Goal: Information Seeking & Learning: Find specific fact

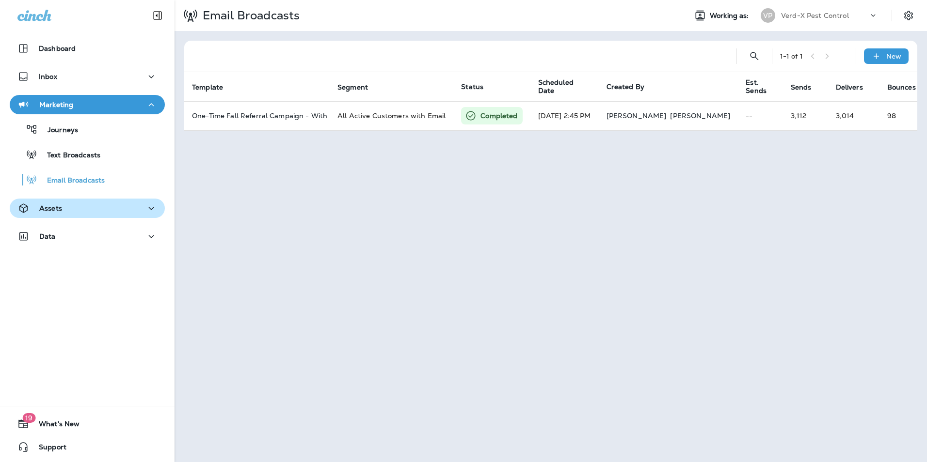
click at [69, 211] on div "Assets" at bounding box center [87, 209] width 140 height 12
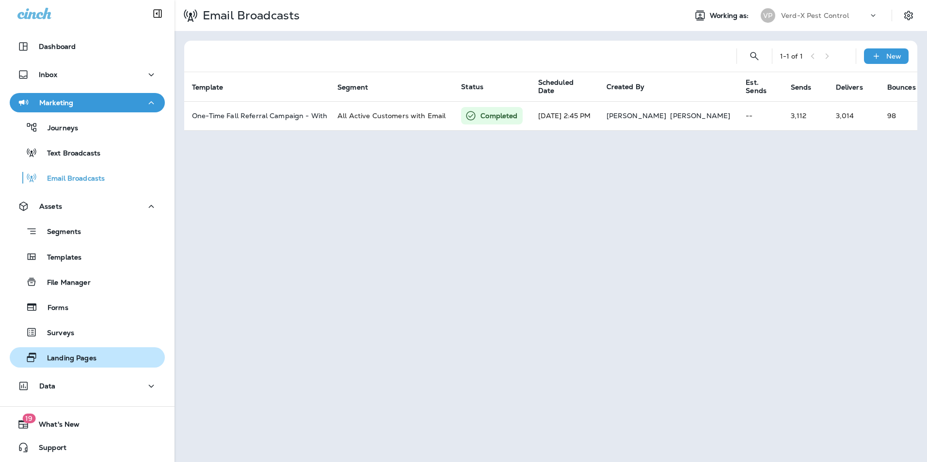
scroll to position [2, 0]
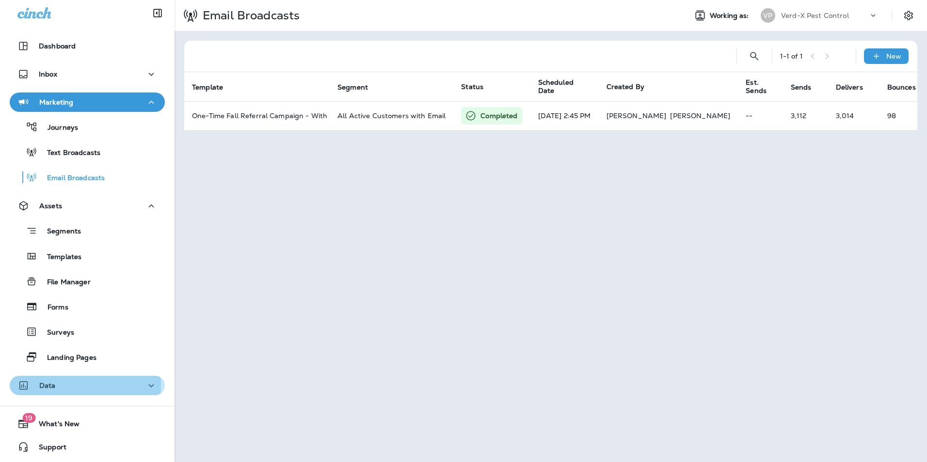
drag, startPoint x: 52, startPoint y: 387, endPoint x: 57, endPoint y: 383, distance: 5.9
click at [55, 385] on div "Data" at bounding box center [87, 386] width 140 height 12
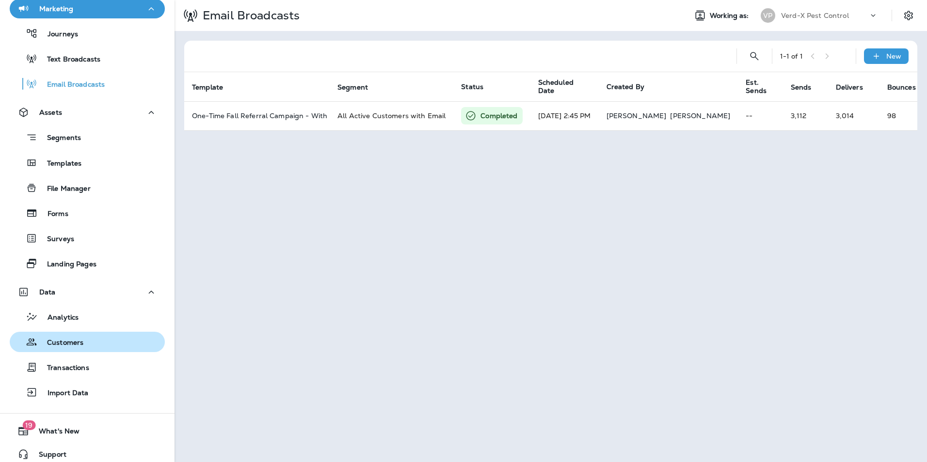
scroll to position [97, 0]
click at [54, 342] on p "Customers" at bounding box center [60, 342] width 46 height 9
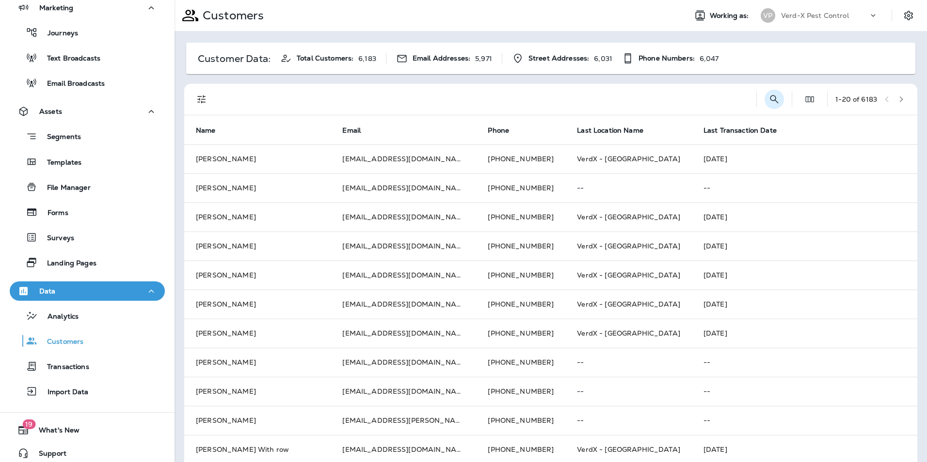
click at [768, 97] on icon "Search Customers" at bounding box center [774, 100] width 12 height 12
click at [693, 97] on input "text" at bounding box center [723, 99] width 101 height 26
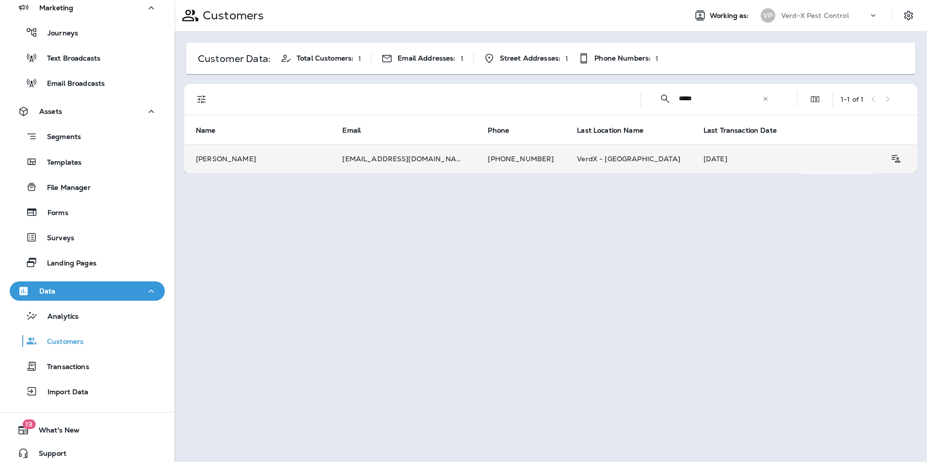
type input "*****"
click at [430, 161] on td "sultrymakia@gmail.com" at bounding box center [403, 158] width 145 height 29
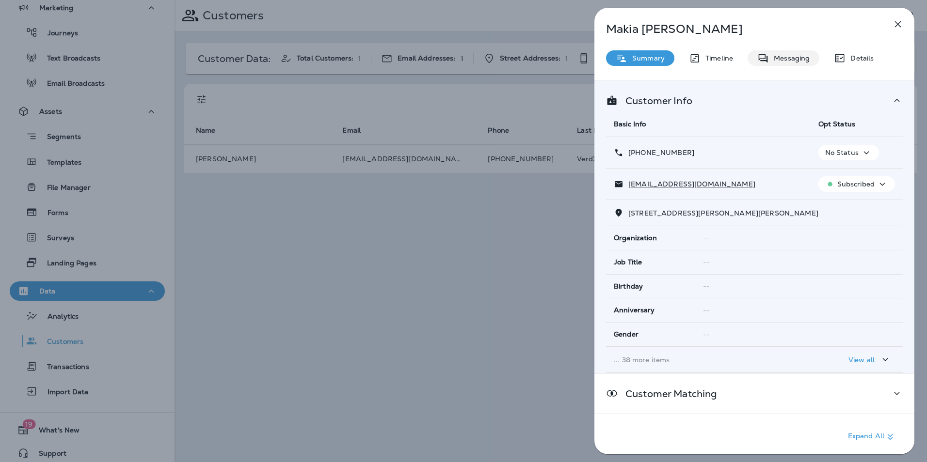
click at [802, 59] on p "Messaging" at bounding box center [789, 58] width 41 height 8
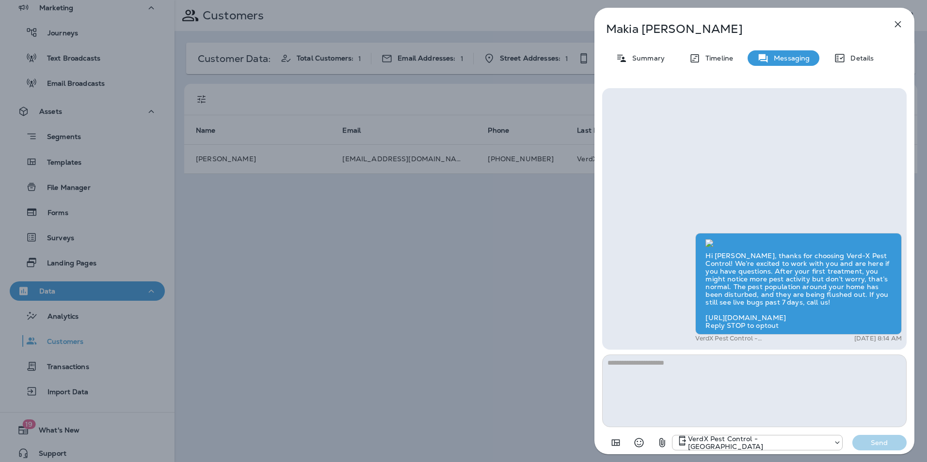
scroll to position [0, 0]
drag, startPoint x: 760, startPoint y: 20, endPoint x: 745, endPoint y: 25, distance: 15.8
click at [745, 25] on div "Makia Hopkins Summary Timeline Messaging Details Hi Makia, thanks for choosing …" at bounding box center [754, 234] width 320 height 453
drag, startPoint x: 752, startPoint y: 19, endPoint x: 733, endPoint y: 45, distance: 31.9
click at [733, 45] on div "Makia Hopkins Summary Timeline Messaging Details Hi Makia, thanks for choosing …" at bounding box center [754, 234] width 320 height 453
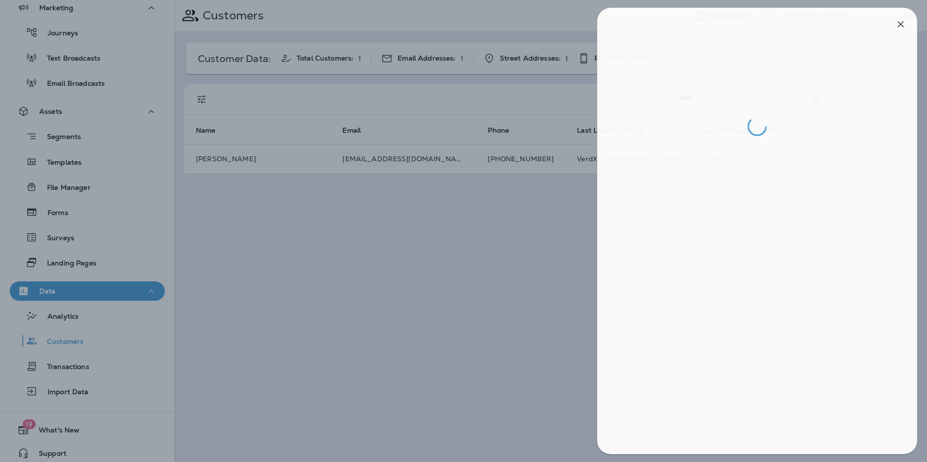
drag, startPoint x: 733, startPoint y: 45, endPoint x: 472, endPoint y: 183, distance: 295.5
click at [472, 183] on div at bounding box center [466, 231] width 927 height 462
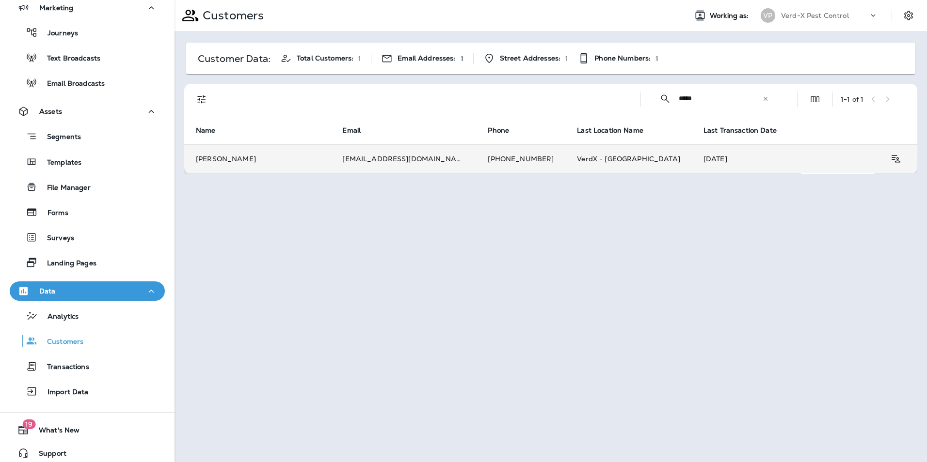
click at [245, 161] on td "Makia Hopkins" at bounding box center [257, 158] width 146 height 29
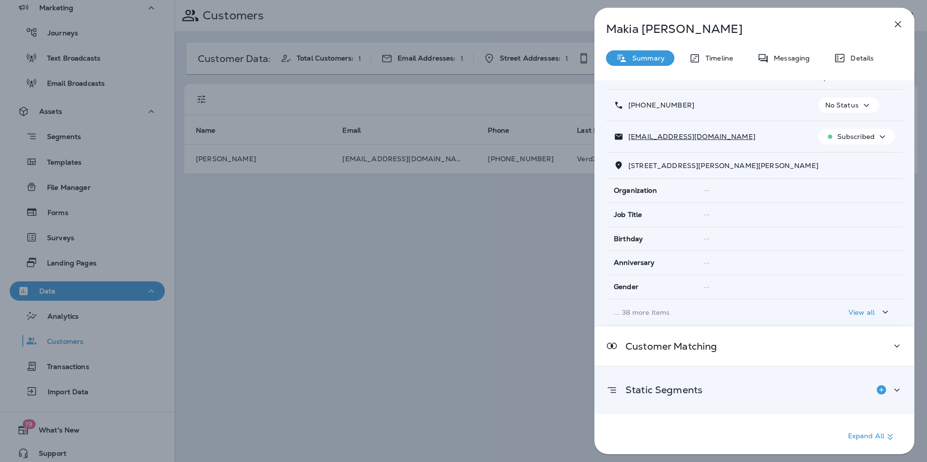
scroll to position [88, 0]
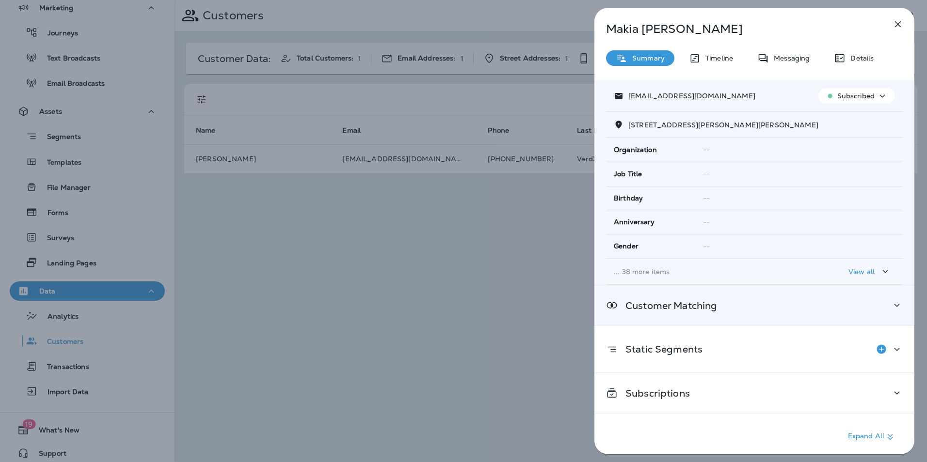
click at [819, 315] on div "Customer Matching" at bounding box center [754, 305] width 320 height 39
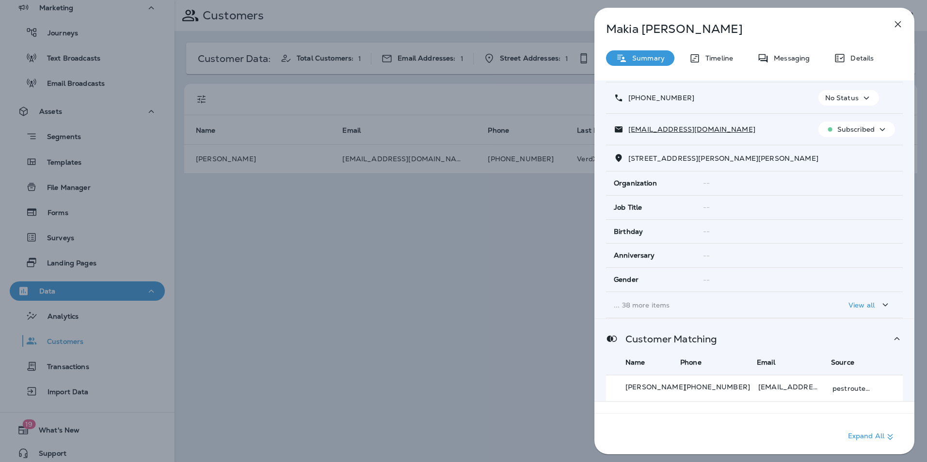
scroll to position [131, 0]
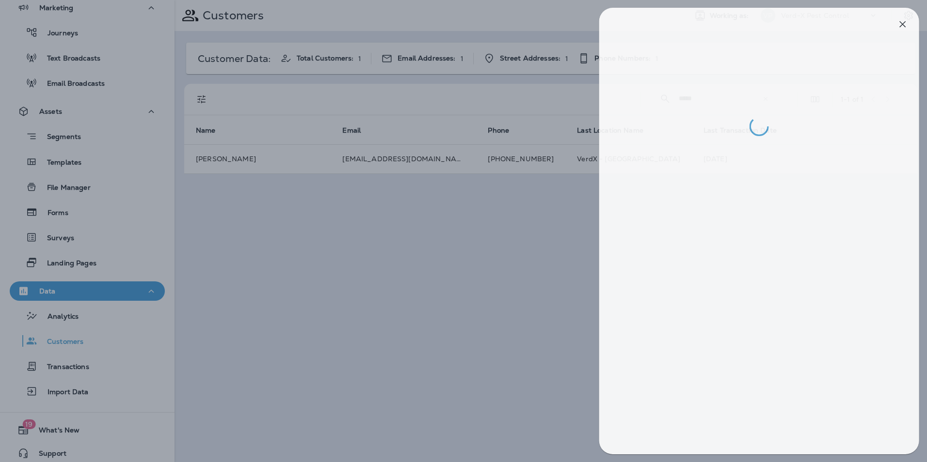
click at [542, 317] on div at bounding box center [468, 231] width 927 height 462
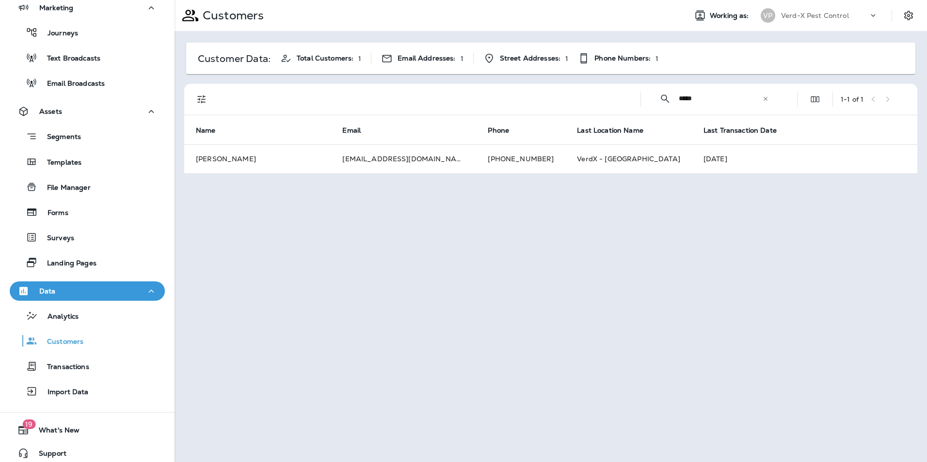
click at [764, 100] on icon at bounding box center [765, 98] width 4 height 4
click at [729, 100] on input "text" at bounding box center [729, 99] width 101 height 26
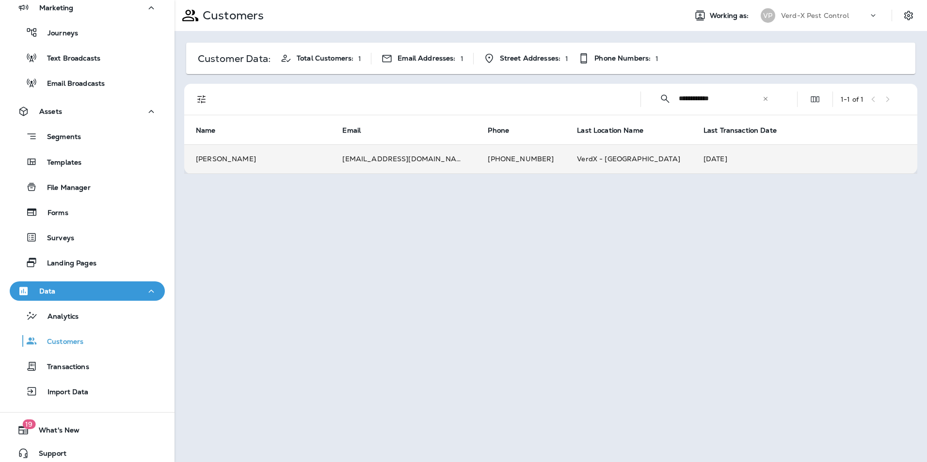
type input "**********"
click at [416, 156] on td "aprilkkelly7311@gmail.com" at bounding box center [403, 158] width 145 height 29
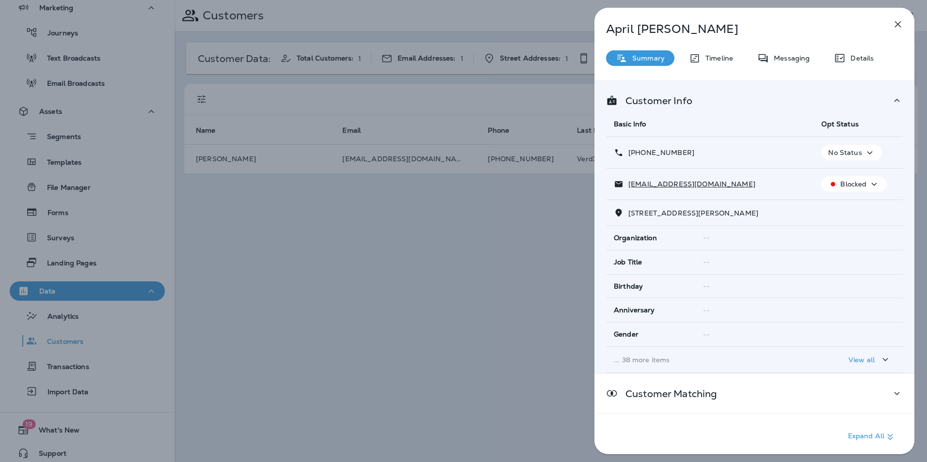
click at [786, 66] on div "April Kelley Summary Timeline Messaging Details Customer Info Basic Info Opt St…" at bounding box center [754, 234] width 320 height 453
click at [788, 59] on p "Messaging" at bounding box center [789, 58] width 41 height 8
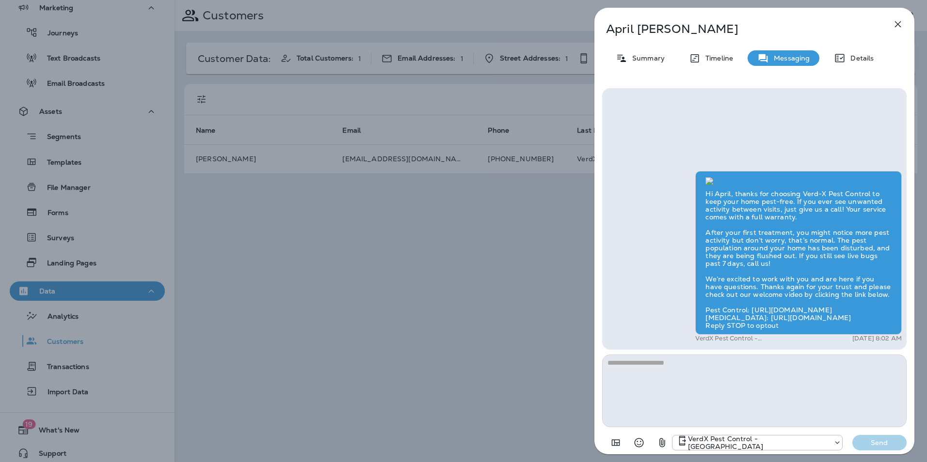
scroll to position [-235, 0]
click at [894, 24] on icon "button" at bounding box center [898, 24] width 12 height 12
